Goal: Task Accomplishment & Management: Complete application form

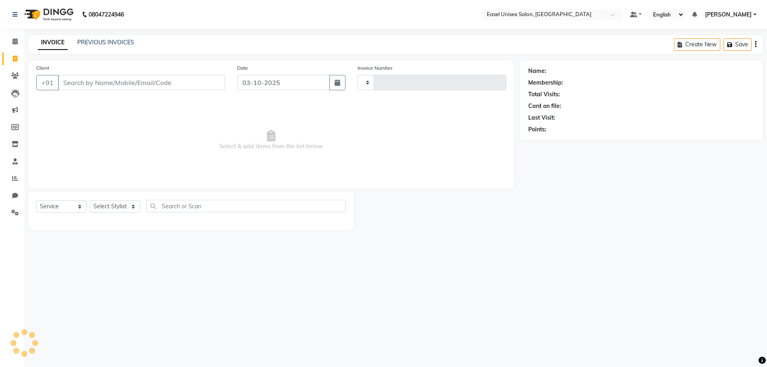
select select "service"
click at [103, 85] on input "Client" at bounding box center [142, 82] width 169 height 15
type input "1833"
select select "8639"
click at [122, 89] on input "Client" at bounding box center [142, 82] width 169 height 15
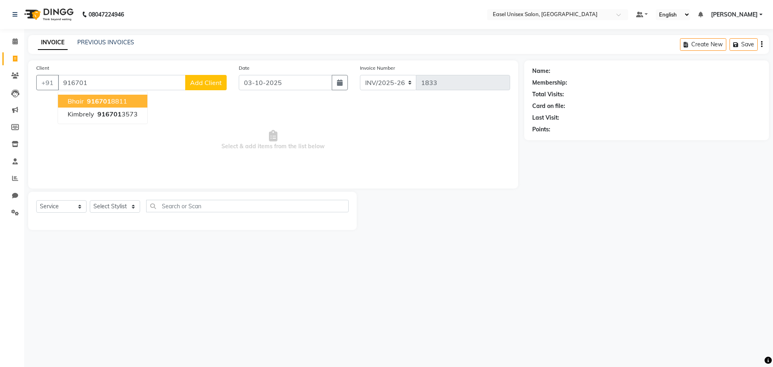
click at [134, 100] on button "bhair 916701 8811" at bounding box center [102, 101] width 89 height 13
type input "9167018811"
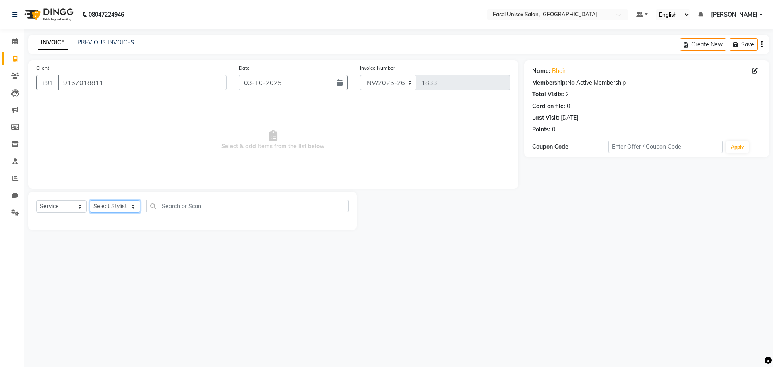
click at [118, 201] on select "Select Stylist admin [PERSON_NAME] jiya [PERSON_NAME] Priyanka [PERSON_NAME] [P…" at bounding box center [115, 206] width 50 height 12
select select "83236"
click at [90, 200] on select "Select Stylist admin [PERSON_NAME] jiya [PERSON_NAME] Priyanka [PERSON_NAME] [P…" at bounding box center [115, 206] width 50 height 12
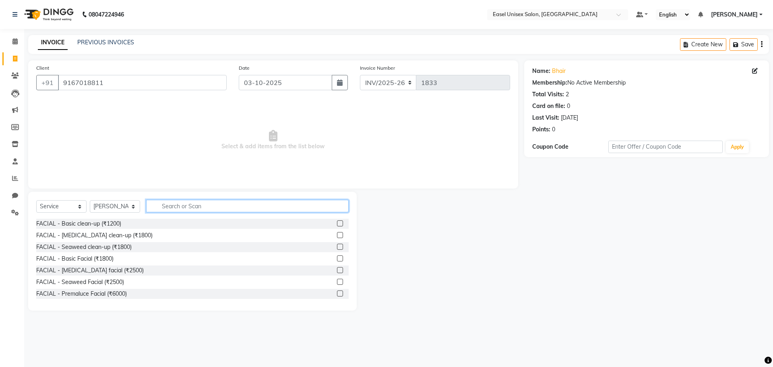
click at [186, 205] on input "text" at bounding box center [247, 206] width 202 height 12
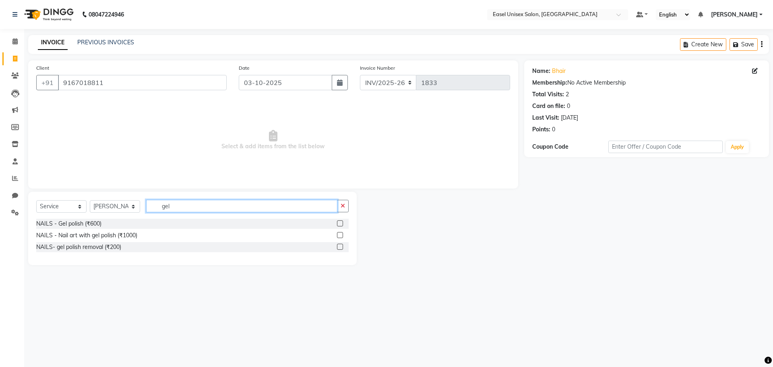
type input "gel"
drag, startPoint x: 339, startPoint y: 236, endPoint x: 284, endPoint y: 210, distance: 60.1
click at [338, 231] on div at bounding box center [343, 235] width 12 height 10
click at [341, 233] on label at bounding box center [340, 235] width 6 height 6
click at [341, 233] on input "checkbox" at bounding box center [339, 235] width 5 height 5
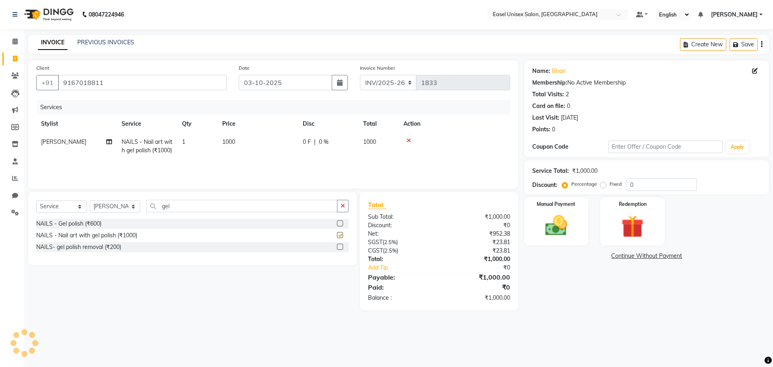
checkbox input "false"
drag, startPoint x: 240, startPoint y: 129, endPoint x: 248, endPoint y: 135, distance: 10.3
click at [246, 134] on table "Stylist Service Qty Price Disc Total Action [PERSON_NAME] NAILS - Nail art with…" at bounding box center [273, 137] width 474 height 45
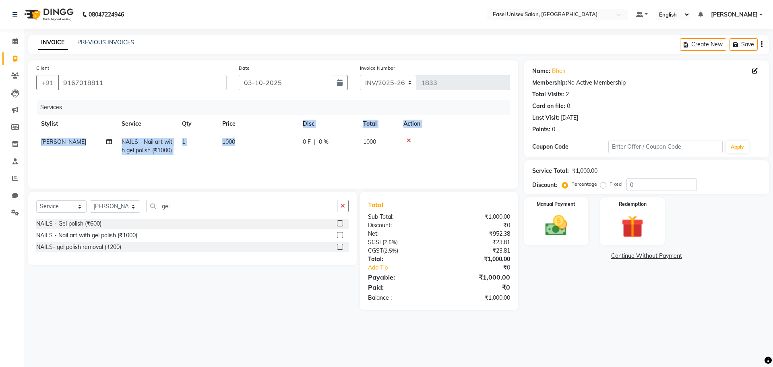
click at [264, 140] on td "1000" at bounding box center [257, 146] width 80 height 27
select select "83236"
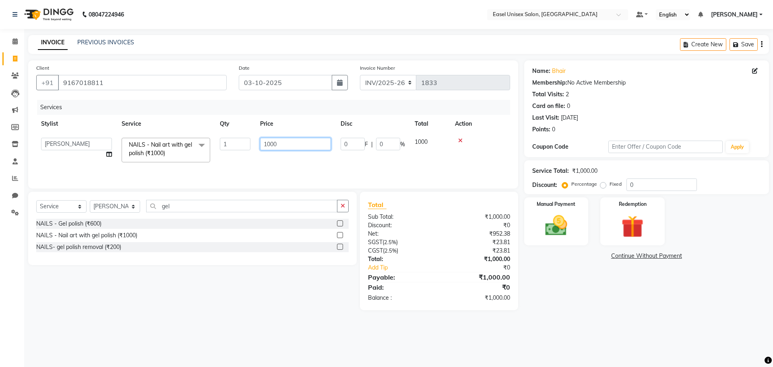
click at [286, 144] on input "1000" at bounding box center [295, 144] width 71 height 12
type input "1100"
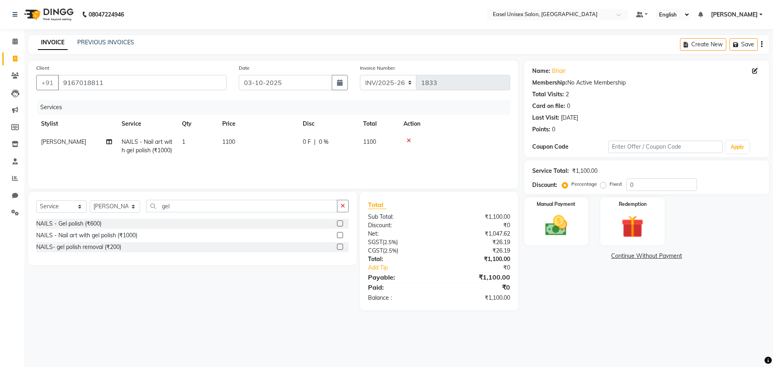
click at [487, 156] on td at bounding box center [453, 146] width 111 height 27
click at [555, 212] on div "Manual Payment" at bounding box center [555, 220] width 67 height 49
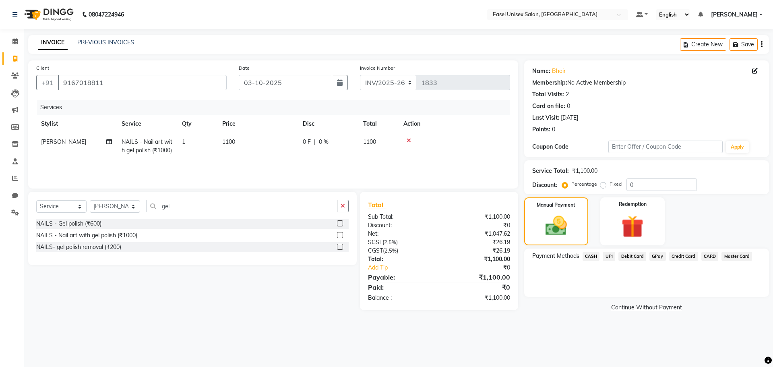
click at [592, 254] on span "CASH" at bounding box center [590, 256] width 17 height 9
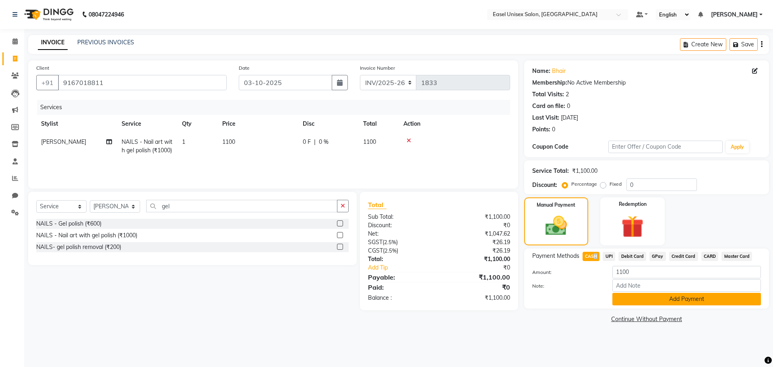
click at [652, 297] on button "Add Payment" at bounding box center [686, 299] width 148 height 12
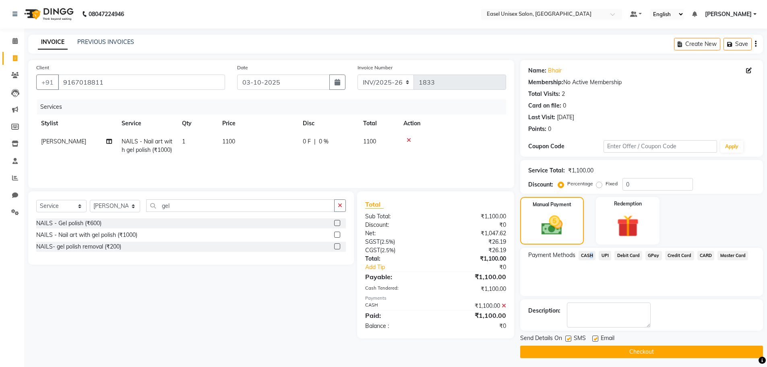
scroll to position [4, 0]
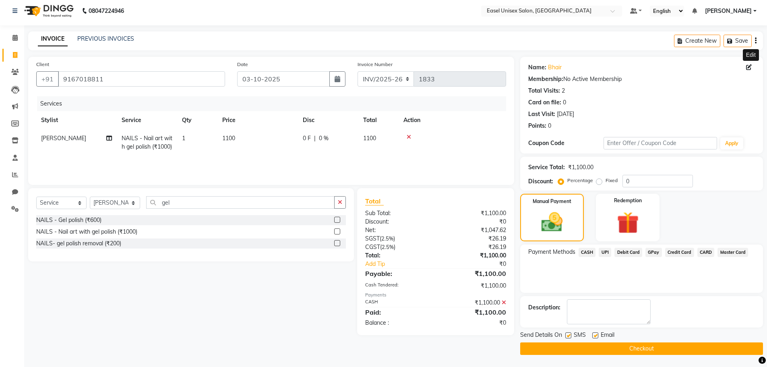
click at [748, 70] on span at bounding box center [750, 67] width 9 height 8
click at [748, 66] on icon at bounding box center [749, 67] width 6 height 6
select select "[DEMOGRAPHIC_DATA]"
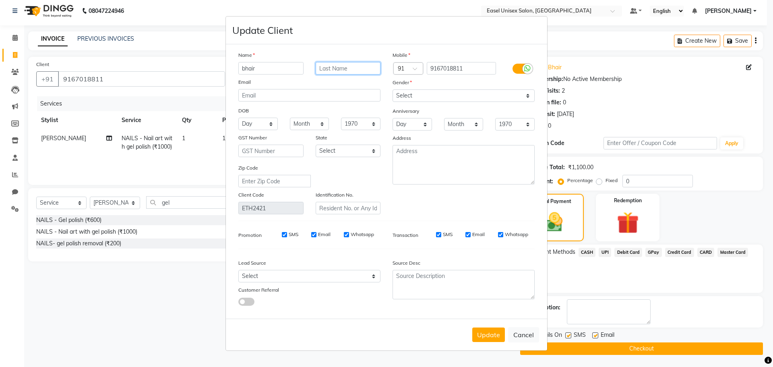
click at [337, 68] on input "text" at bounding box center [347, 68] width 65 height 12
type input "[PERSON_NAME]"
click at [295, 67] on input "bhair" at bounding box center [270, 68] width 65 height 12
type input "b"
type input "[PERSON_NAME]"
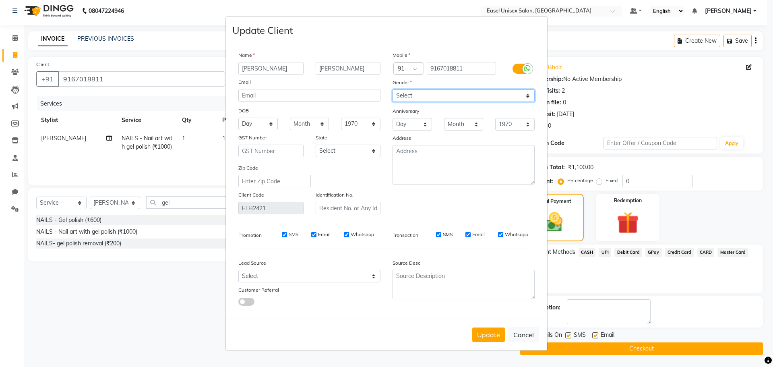
drag, startPoint x: 431, startPoint y: 94, endPoint x: 432, endPoint y: 100, distance: 6.1
click at [431, 95] on select "Select [DEMOGRAPHIC_DATA] [DEMOGRAPHIC_DATA] Other Prefer Not To Say" at bounding box center [463, 95] width 142 height 12
select select "[DEMOGRAPHIC_DATA]"
click at [392, 89] on select "Select [DEMOGRAPHIC_DATA] [DEMOGRAPHIC_DATA] Other Prefer Not To Say" at bounding box center [463, 95] width 142 height 12
click at [489, 334] on button "Update" at bounding box center [488, 334] width 33 height 14
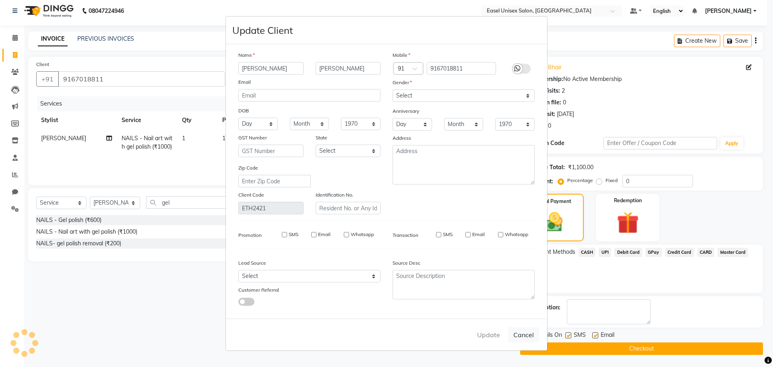
select select
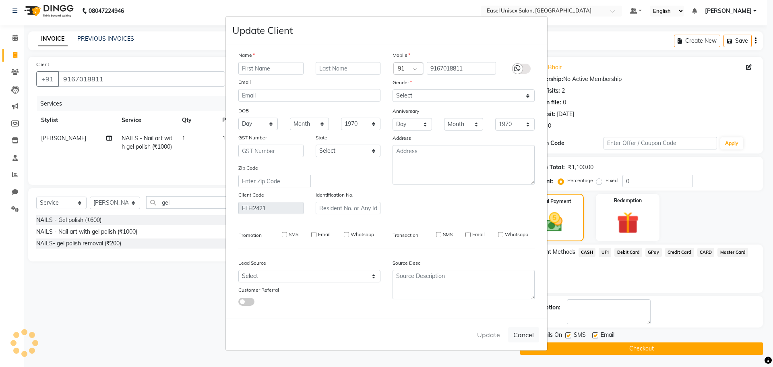
select select
checkbox input "false"
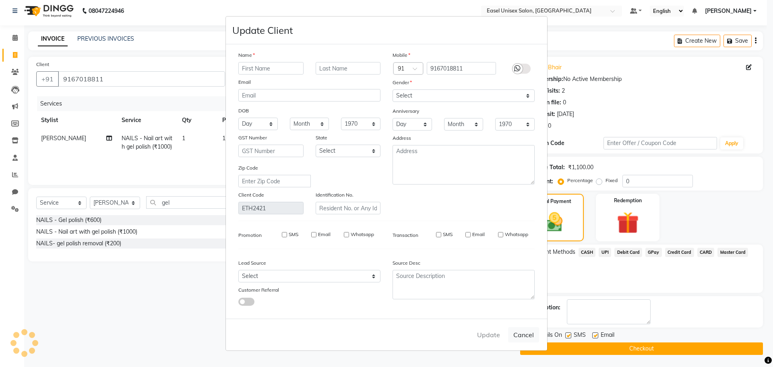
checkbox input "false"
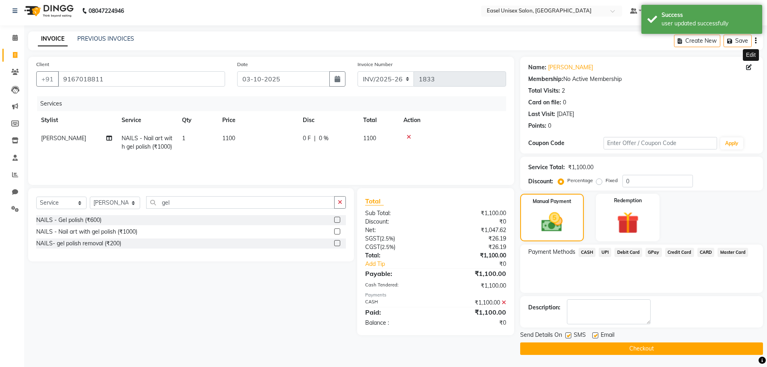
click at [585, 346] on button "Checkout" at bounding box center [641, 348] width 243 height 12
